Goal: Navigation & Orientation: Find specific page/section

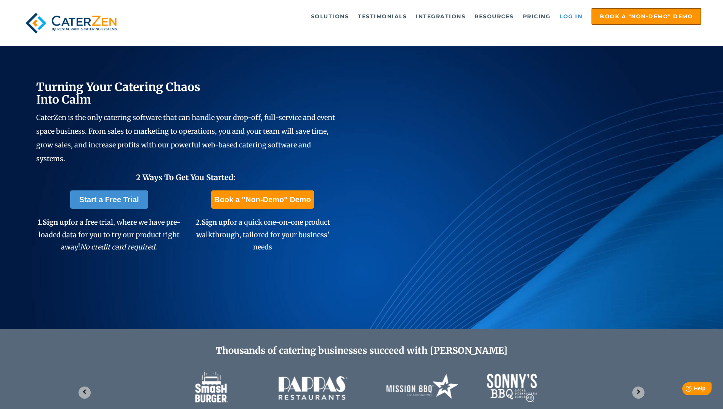
click at [564, 16] on link "Log in" at bounding box center [571, 16] width 30 height 15
click at [519, 38] on div "Solutions Catering CRM Catering Sales Catering Management Catering Marketing Ca…" at bounding box center [361, 23] width 723 height 46
click at [700, 54] on div "Turning Your Catering Chaos Into Calm CaterZen is the only catering software th…" at bounding box center [361, 165] width 723 height 328
click at [496, 38] on div "Solutions Catering CRM Catering Sales Catering Management Catering Marketing Ca…" at bounding box center [361, 23] width 723 height 46
